Goal: Task Accomplishment & Management: Manage account settings

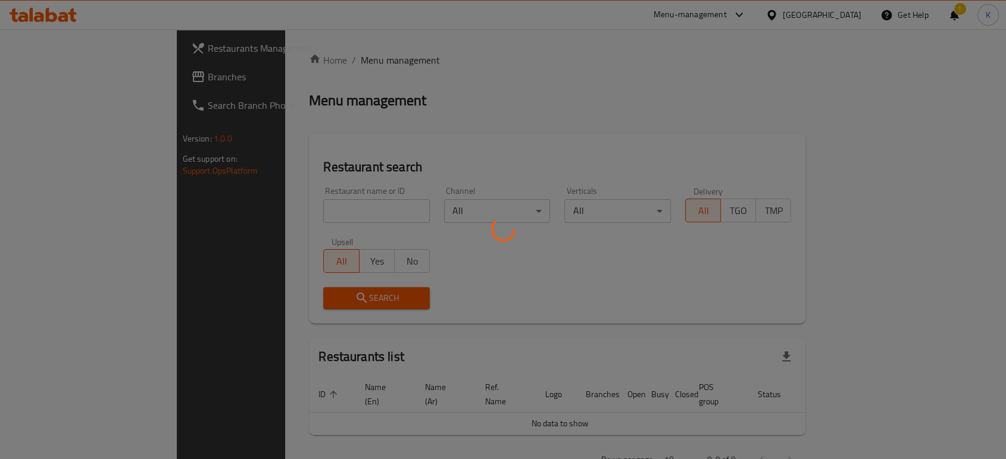
click at [311, 211] on div at bounding box center [503, 229] width 1006 height 459
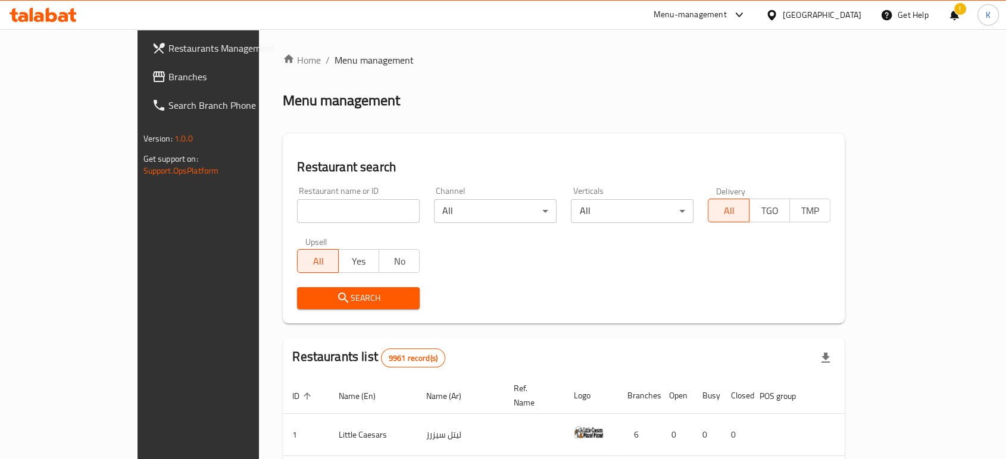
click at [309, 217] on input "search" at bounding box center [358, 211] width 123 height 24
type input "khubza"
click button "Search" at bounding box center [358, 298] width 123 height 22
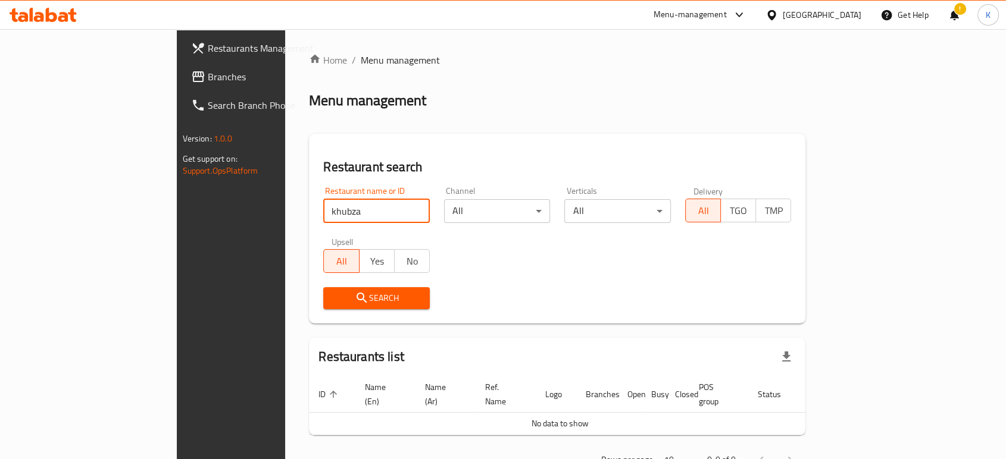
click at [323, 217] on input "khubza" at bounding box center [376, 211] width 107 height 24
type input "khobza"
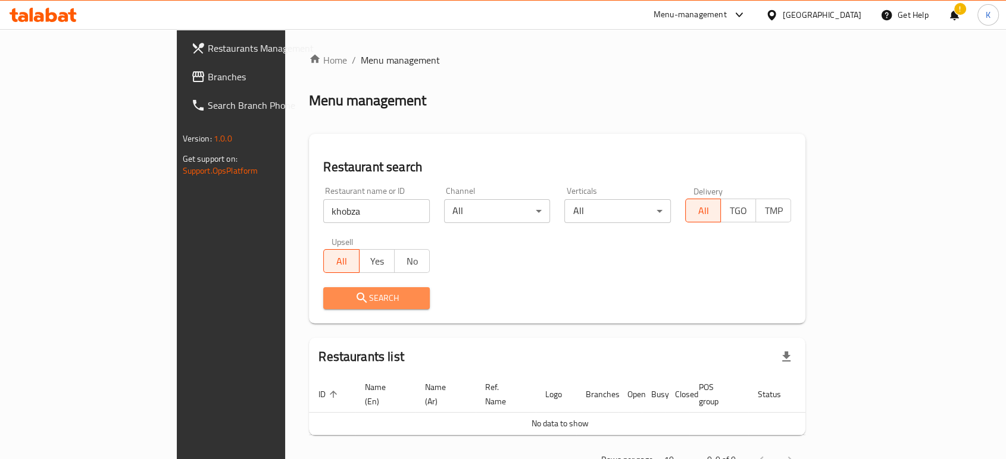
click at [333, 298] on span "Search" at bounding box center [376, 298] width 87 height 15
click at [270, 298] on div at bounding box center [503, 229] width 1006 height 459
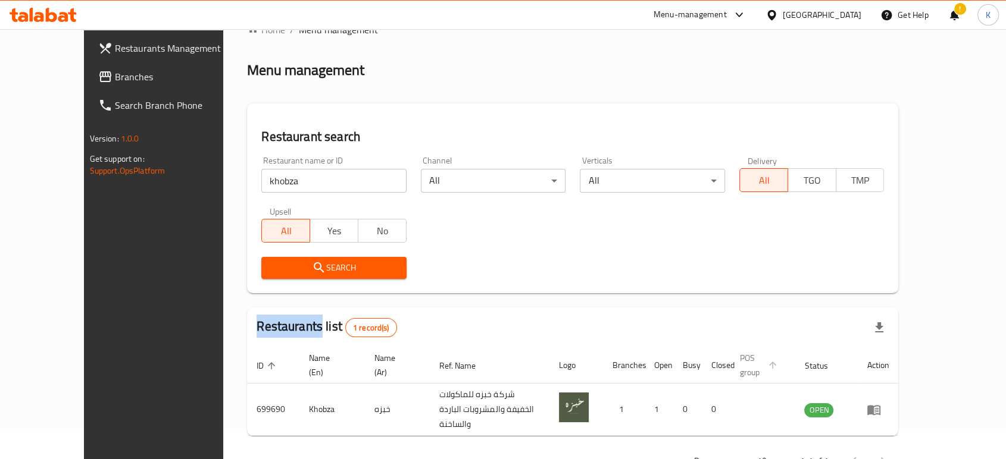
scroll to position [48, 0]
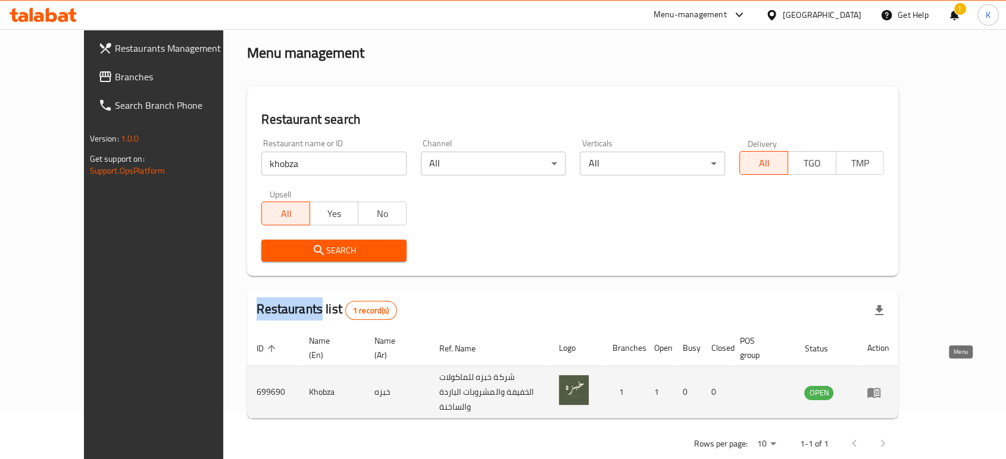
click at [878, 391] on icon "enhanced table" at bounding box center [876, 393] width 4 height 5
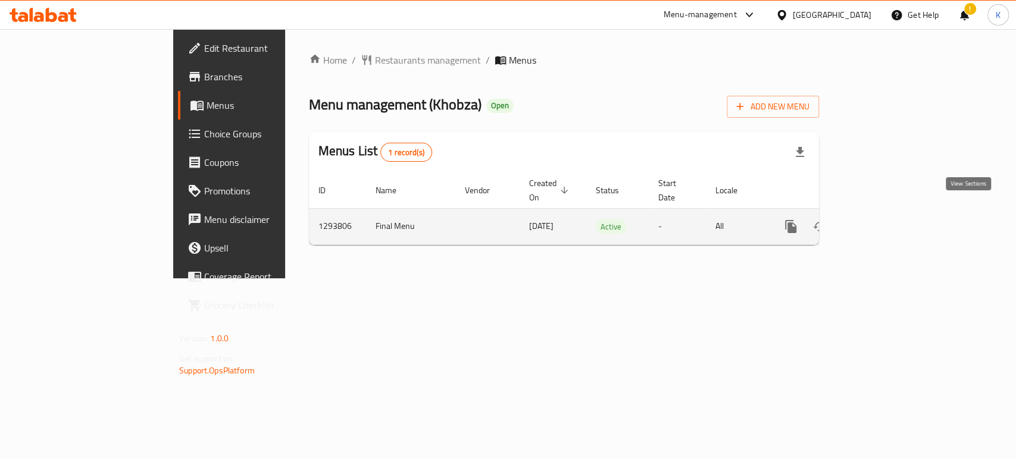
click at [884, 220] on icon "enhanced table" at bounding box center [876, 227] width 14 height 14
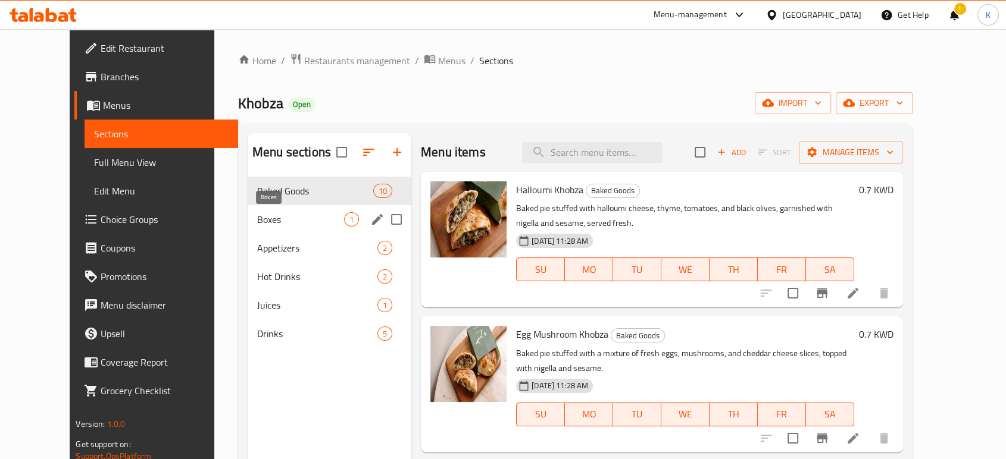
click at [281, 216] on span "Boxes" at bounding box center [300, 219] width 87 height 14
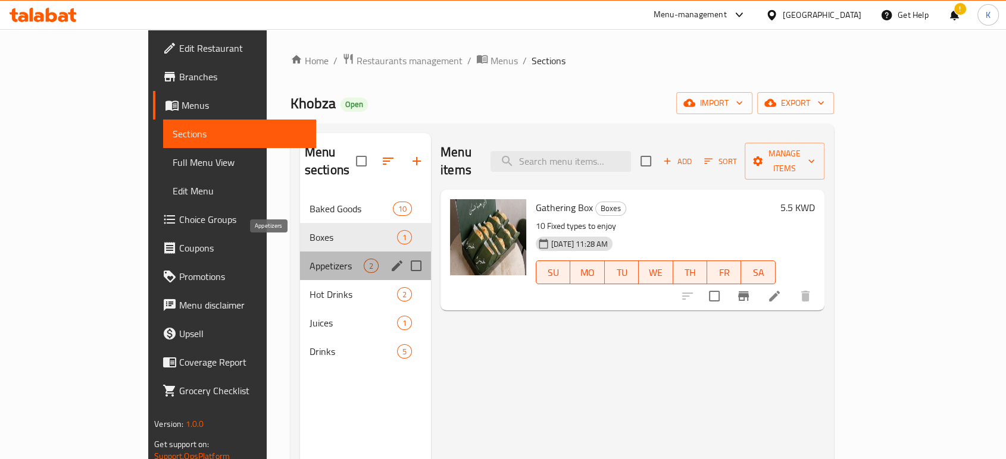
click at [309, 259] on span "Appetizers" at bounding box center [336, 266] width 54 height 14
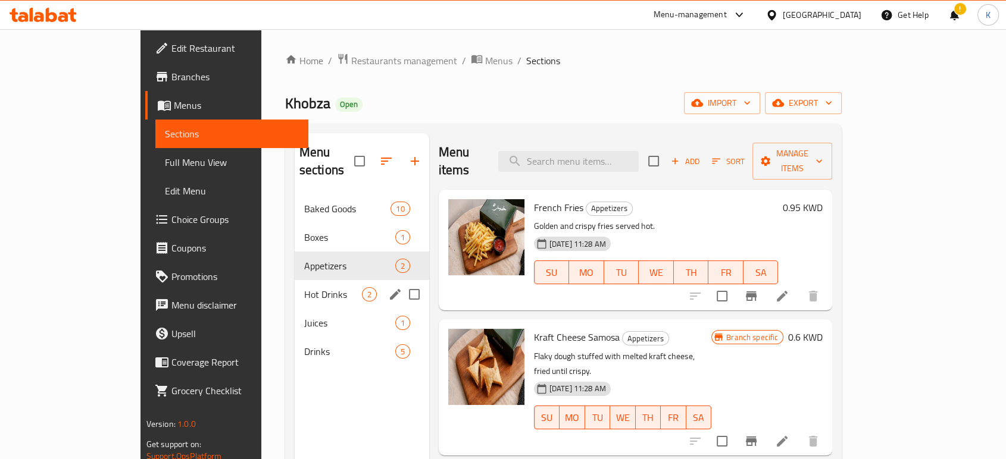
click at [304, 287] on span "Hot Drinks" at bounding box center [333, 294] width 58 height 14
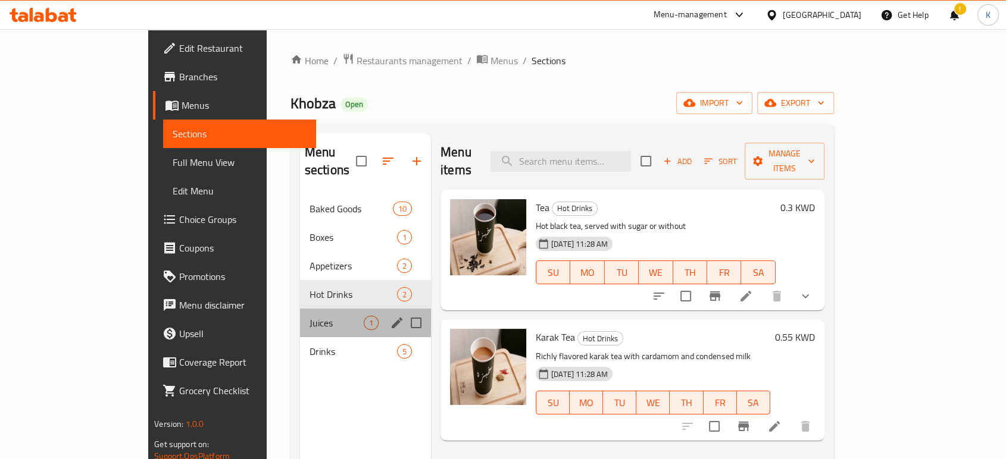
click at [300, 309] on div "Juices 1" at bounding box center [365, 323] width 131 height 29
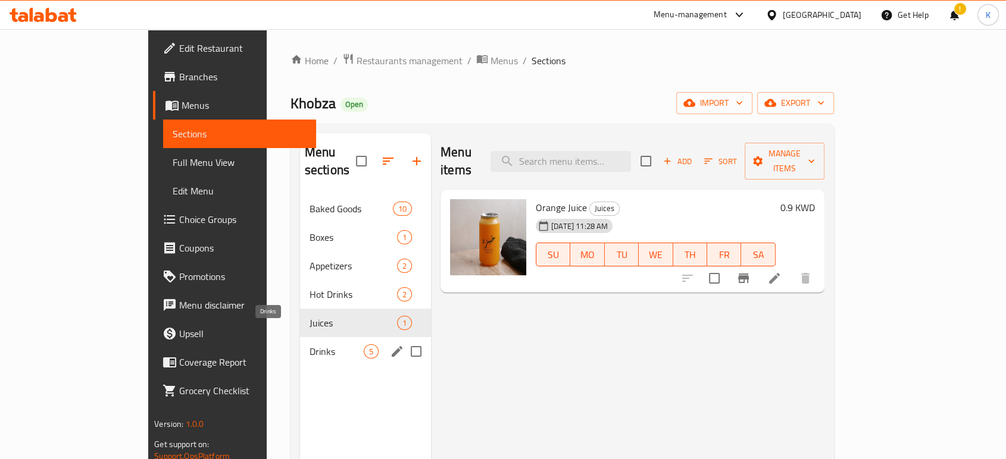
click at [309, 345] on span "Drinks" at bounding box center [336, 352] width 54 height 14
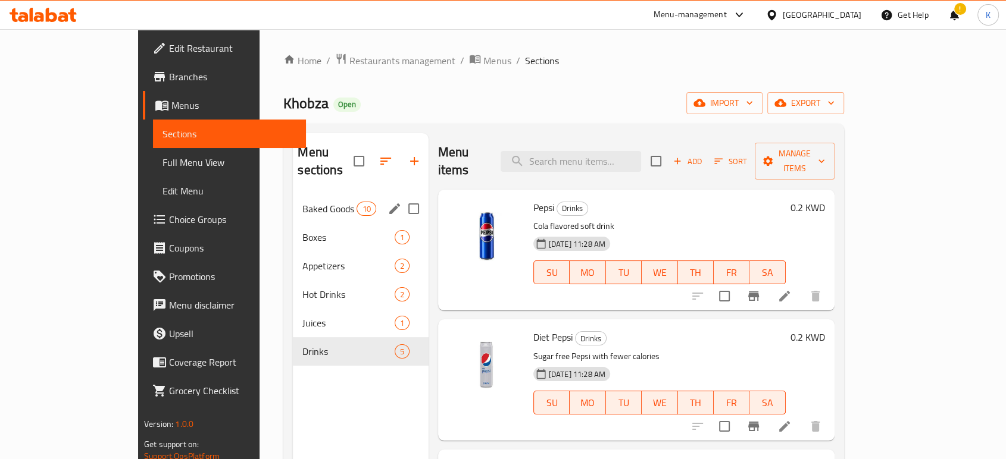
click at [293, 200] on div "Baked Goods 10" at bounding box center [360, 209] width 135 height 29
